Goal: Task Accomplishment & Management: Manage account settings

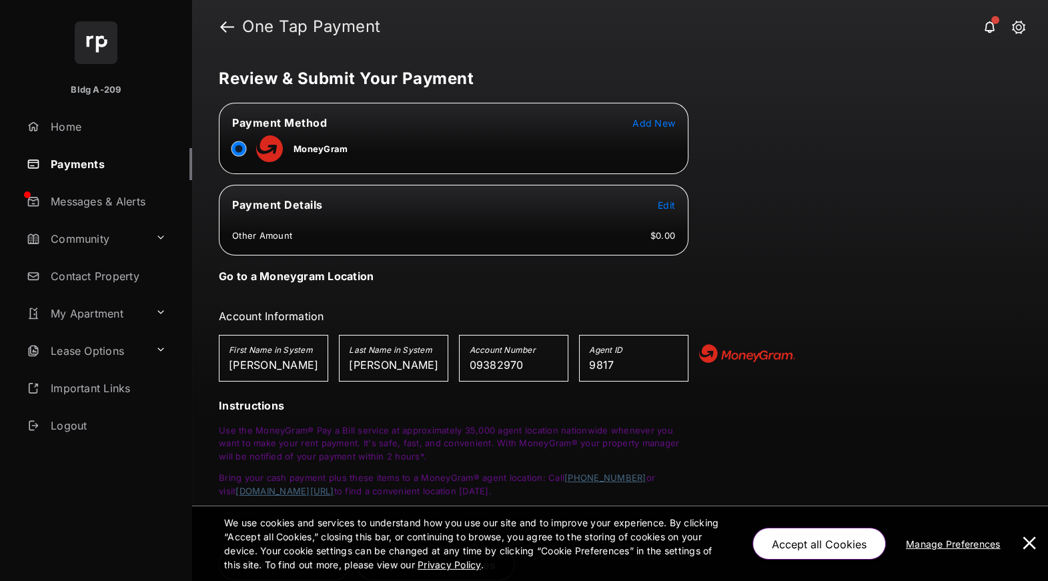
click at [655, 120] on span "Add New" at bounding box center [653, 122] width 43 height 11
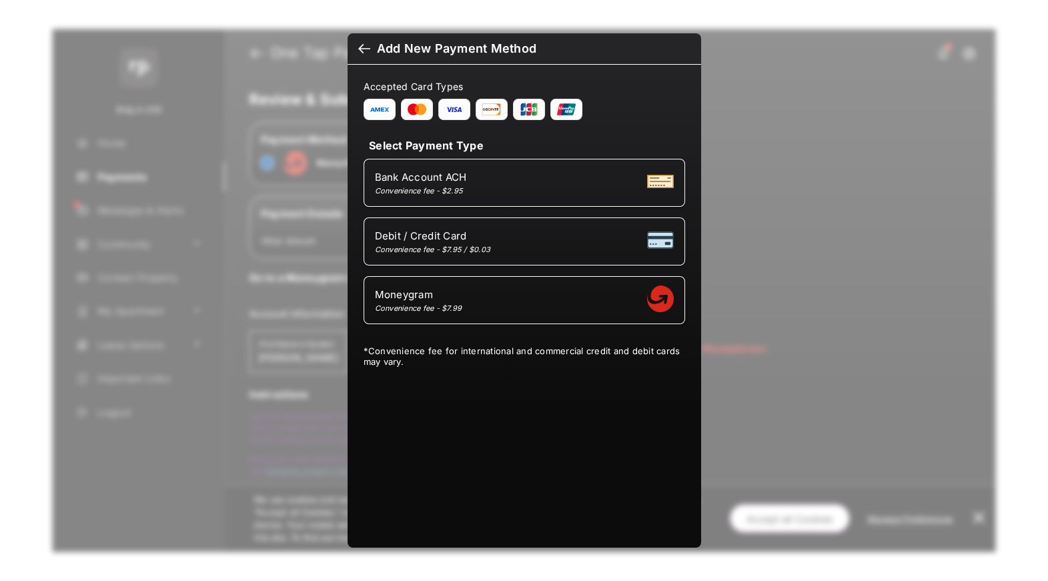
click at [360, 47] on div at bounding box center [364, 50] width 12 height 15
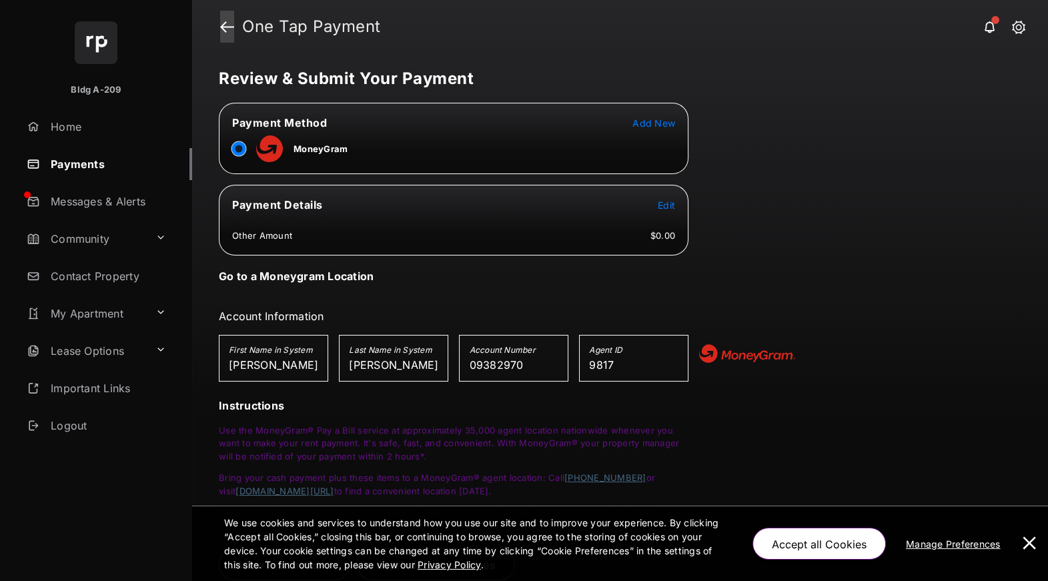
click at [220, 19] on link at bounding box center [227, 27] width 14 height 32
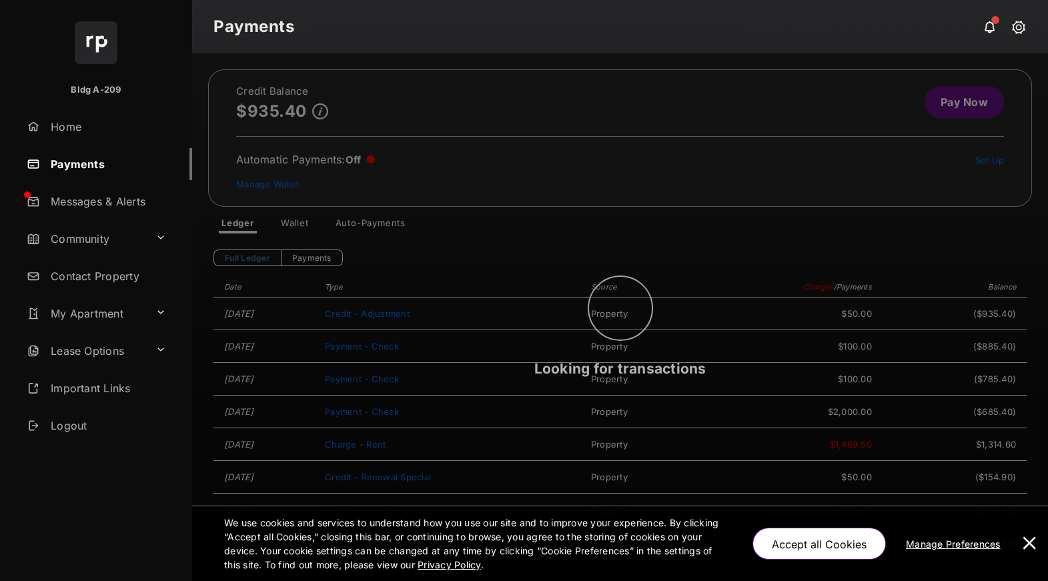
click at [302, 228] on div "Looking for transactions" at bounding box center [620, 317] width 856 height 528
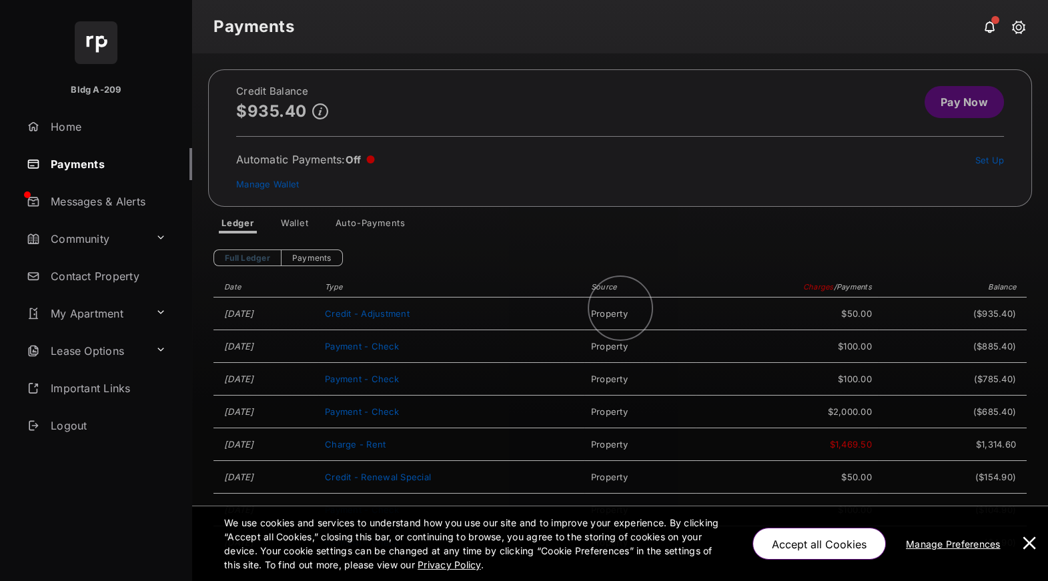
click at [296, 221] on div at bounding box center [620, 317] width 856 height 528
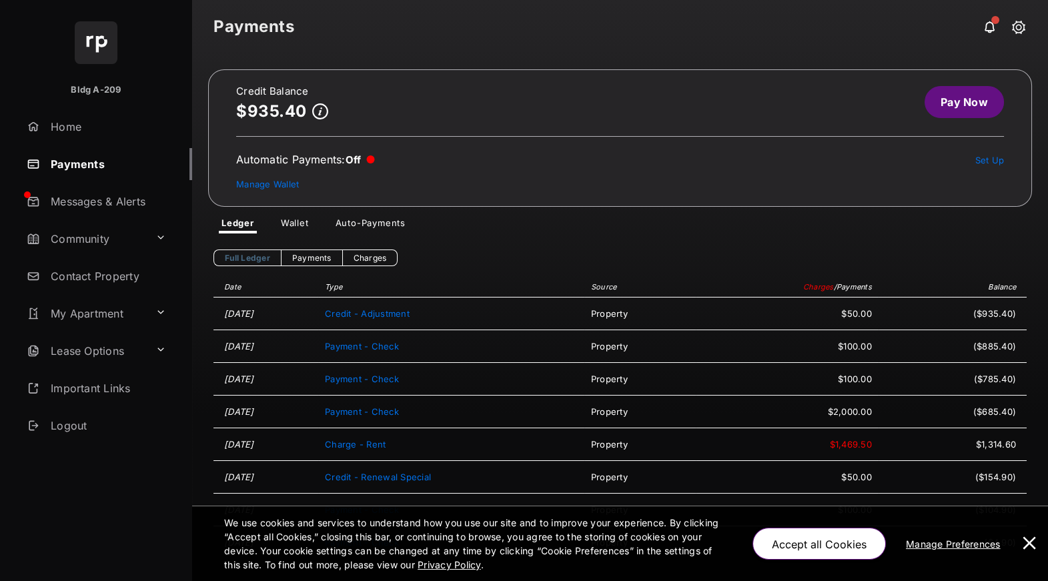
click at [288, 219] on link "Wallet" at bounding box center [294, 225] width 49 height 16
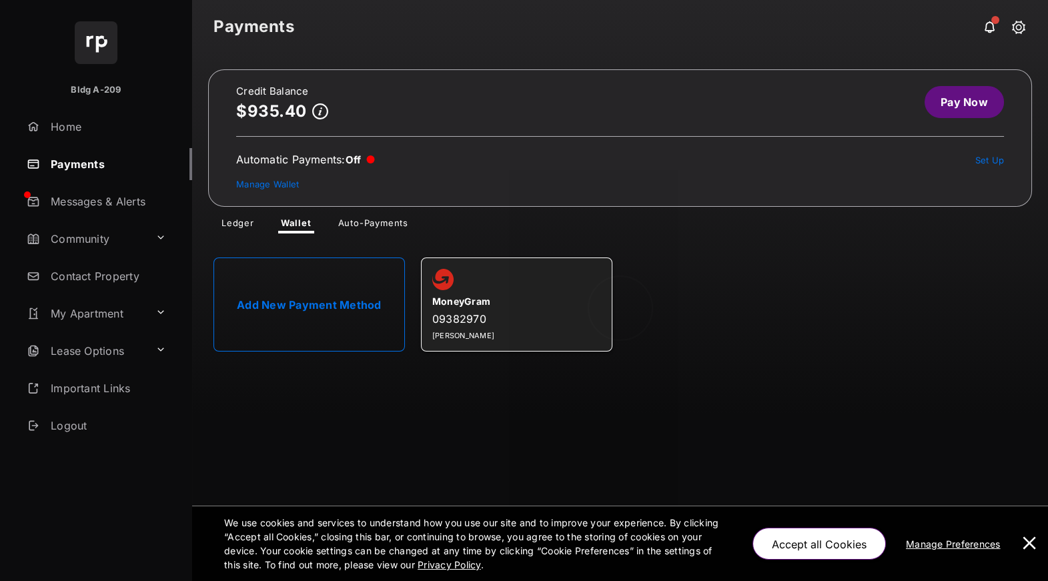
click at [304, 298] on div at bounding box center [620, 317] width 856 height 528
click at [306, 306] on link "Add New Payment Method" at bounding box center [308, 305] width 191 height 94
